Goal: Task Accomplishment & Management: Manage account settings

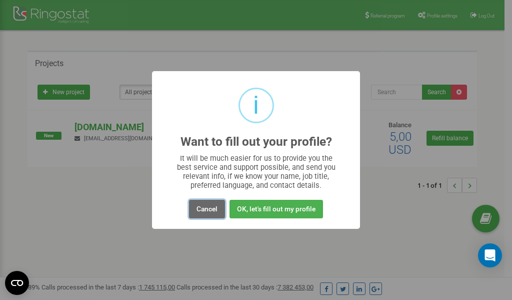
click at [205, 208] on button "Cancel" at bounding box center [207, 209] width 36 height 19
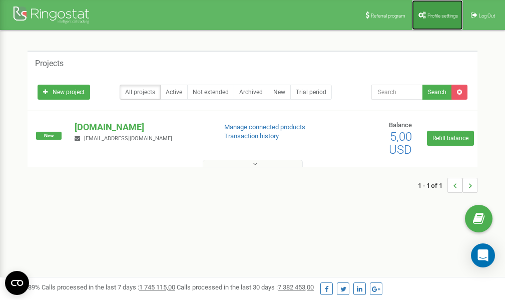
click at [435, 15] on span "Profile settings" at bounding box center [442, 16] width 31 height 6
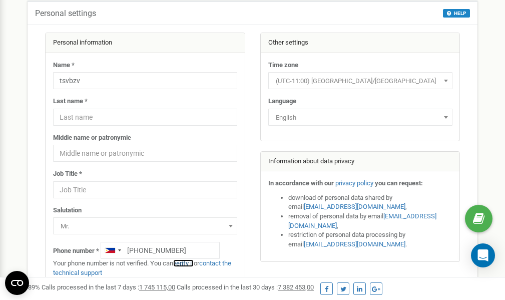
click at [191, 263] on link "verify it" at bounding box center [183, 263] width 21 height 8
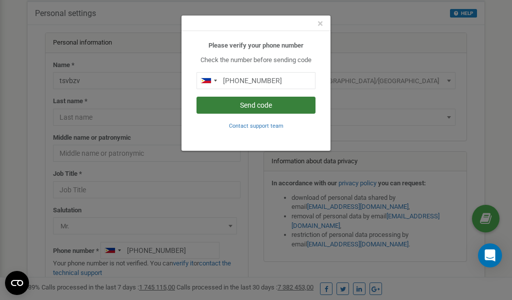
click at [245, 102] on button "Send code" at bounding box center [256, 105] width 119 height 17
